Goal: Task Accomplishment & Management: Manage account settings

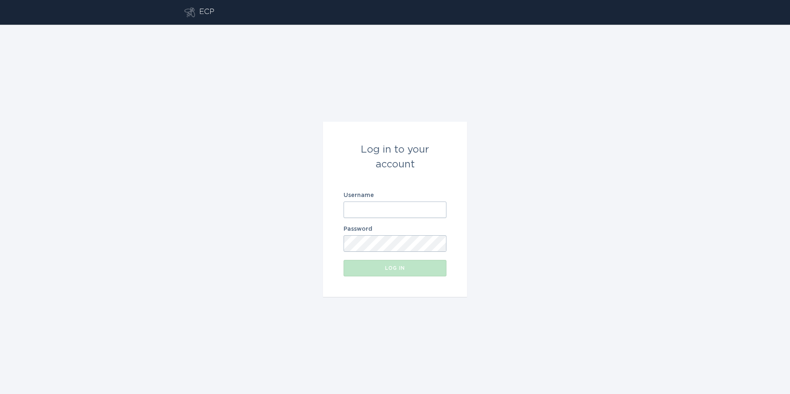
click at [389, 209] on input "Username" at bounding box center [395, 210] width 103 height 16
type input "[EMAIL_ADDRESS][DOMAIN_NAME]"
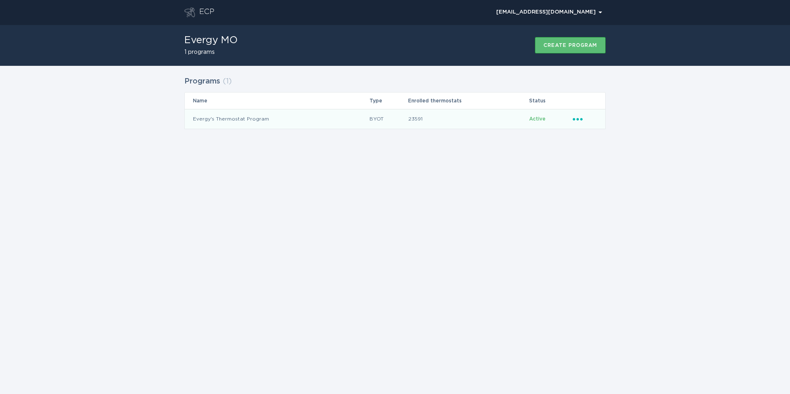
click at [581, 116] on icon "Ellipsis" at bounding box center [579, 117] width 12 height 7
click at [603, 152] on div "Remove thermostat" at bounding box center [617, 152] width 86 height 19
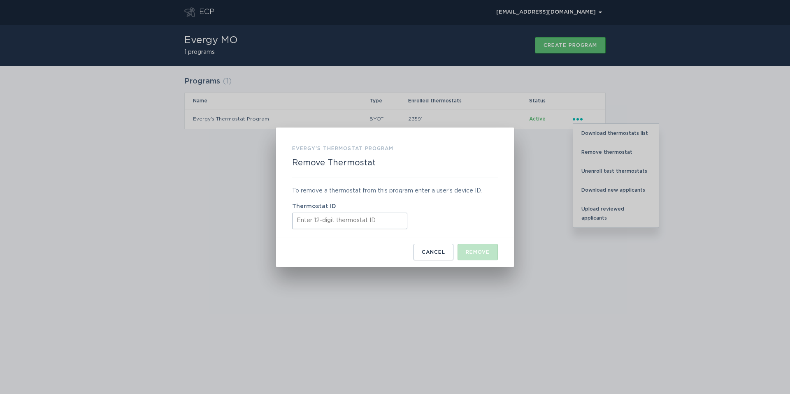
click at [374, 229] on div "To remove a thermostat from this program enter a user’s device ID. Thermostat ID" at bounding box center [395, 207] width 206 height 59
click at [374, 225] on input "Thermostat ID" at bounding box center [349, 221] width 115 height 16
paste input "415524431610"
type input "415524431610"
click at [477, 258] on button "Remove" at bounding box center [478, 252] width 40 height 16
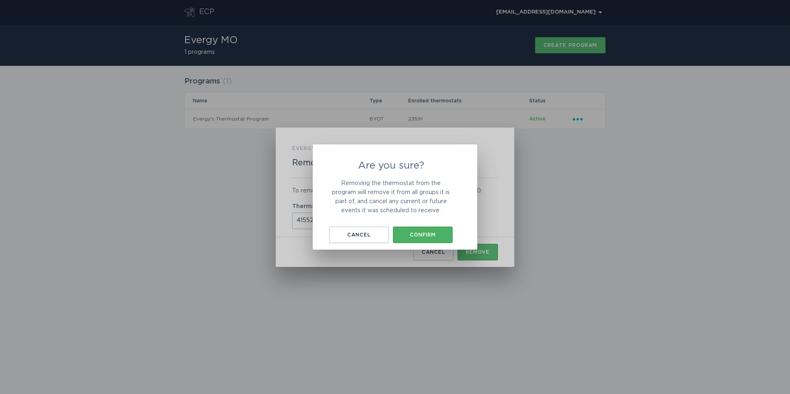
drag, startPoint x: 396, startPoint y: 232, endPoint x: 445, endPoint y: 237, distance: 50.1
click at [396, 232] on button "Confirm" at bounding box center [423, 235] width 60 height 16
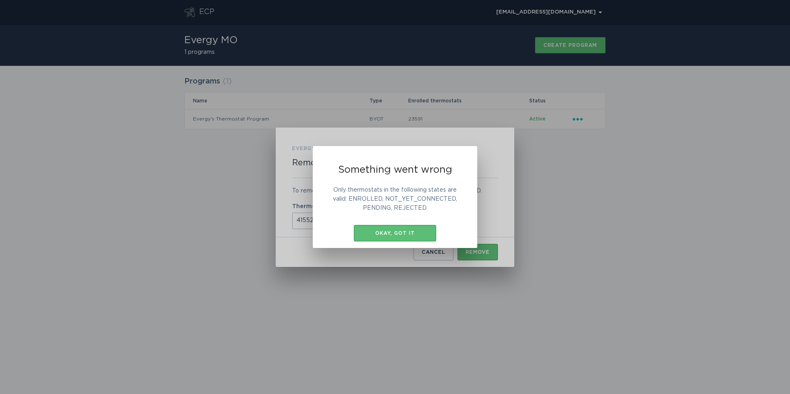
click at [401, 223] on div "Something went wrong Only thermostats in the following states are valid: ENROLL…" at bounding box center [395, 197] width 165 height 102
click at [401, 231] on div "Okay, got it" at bounding box center [395, 233] width 74 height 5
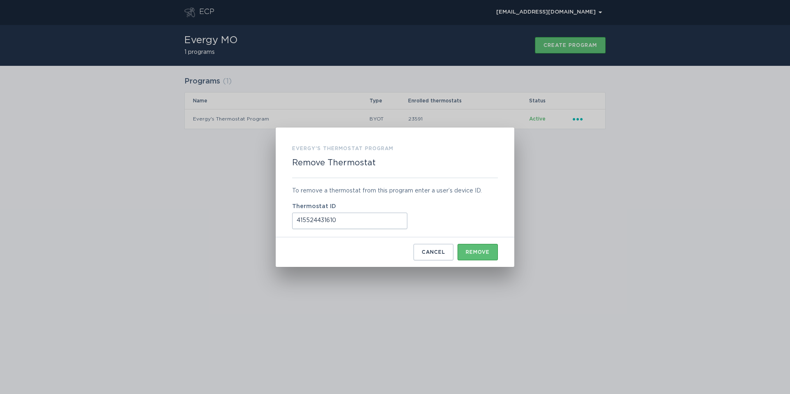
click at [529, 226] on div "Evergy's Thermostat Program Remove Thermostat To remove a thermostat from this …" at bounding box center [395, 197] width 790 height 394
drag, startPoint x: 428, startPoint y: 255, endPoint x: 445, endPoint y: 242, distance: 21.8
click at [428, 255] on button "Cancel" at bounding box center [434, 252] width 40 height 16
